Goal: Transaction & Acquisition: Download file/media

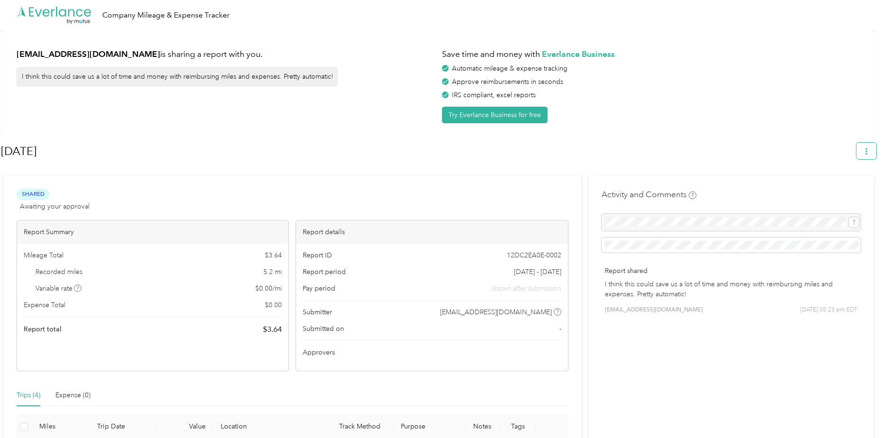
click at [875, 149] on button "button" at bounding box center [866, 151] width 20 height 17
click at [845, 191] on span "Download" at bounding box center [843, 196] width 31 height 10
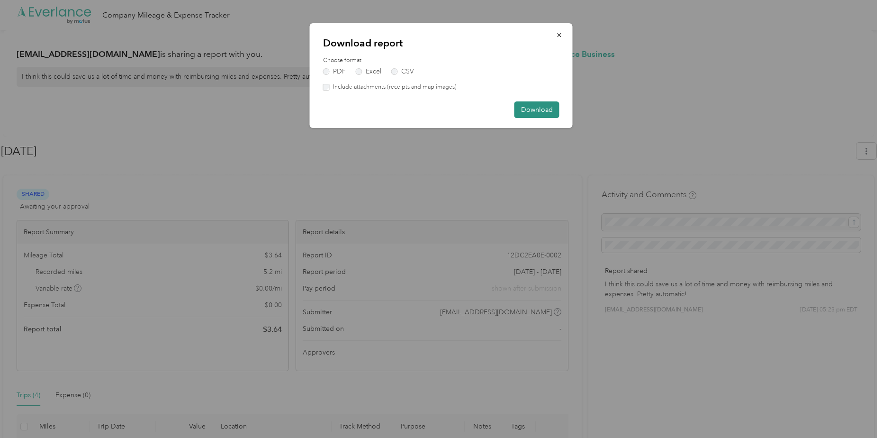
click at [549, 111] on button "Download" at bounding box center [536, 109] width 45 height 17
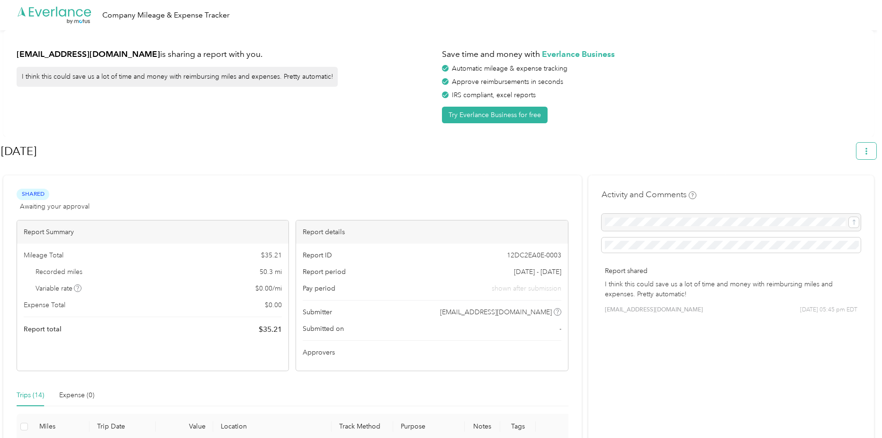
click at [874, 155] on button "button" at bounding box center [866, 151] width 20 height 17
click at [854, 191] on span "Download" at bounding box center [843, 196] width 31 height 10
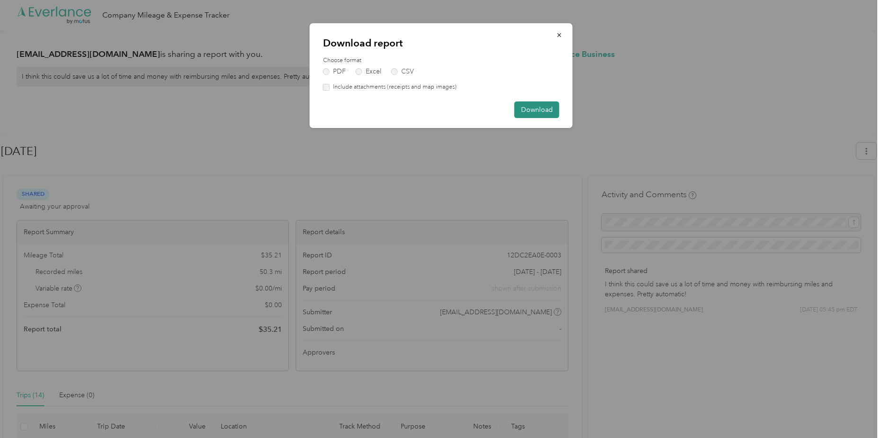
click at [541, 115] on button "Download" at bounding box center [536, 109] width 45 height 17
